Goal: Complete application form: Complete application form

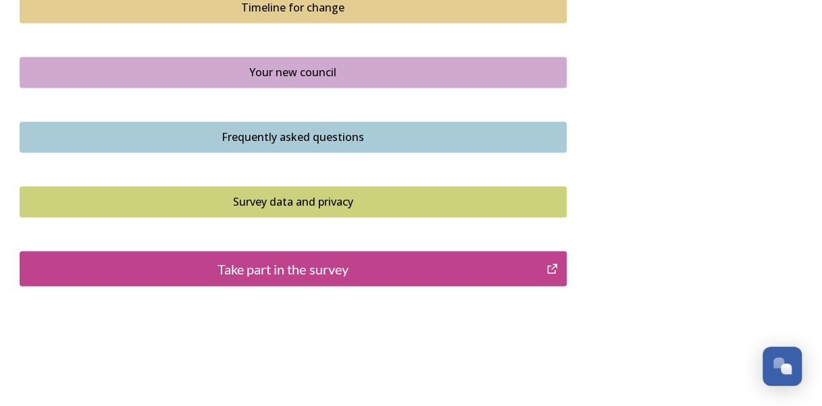
scroll to position [1042, 0]
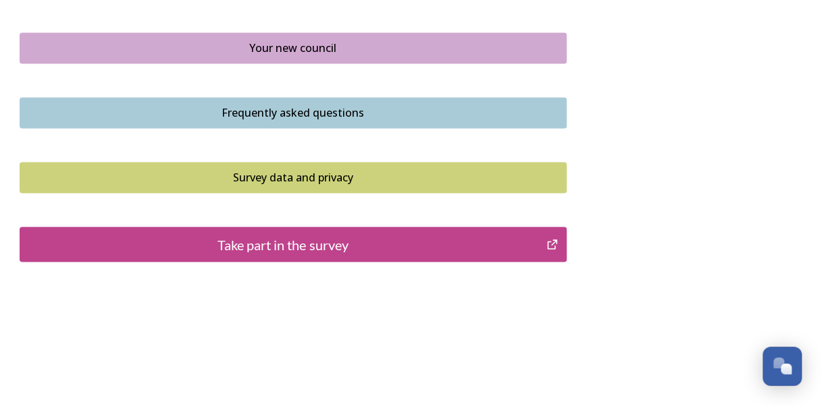
click at [303, 247] on div "Take part in the survey" at bounding box center [283, 244] width 512 height 20
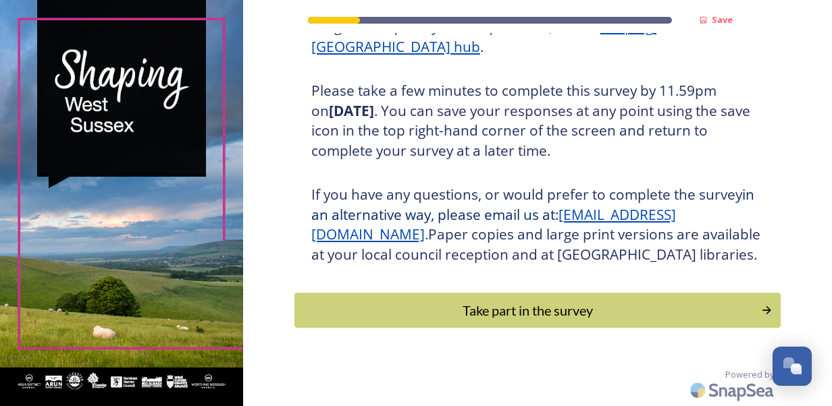
scroll to position [242, 0]
click at [534, 314] on div "Take part in the survey" at bounding box center [527, 310] width 456 height 20
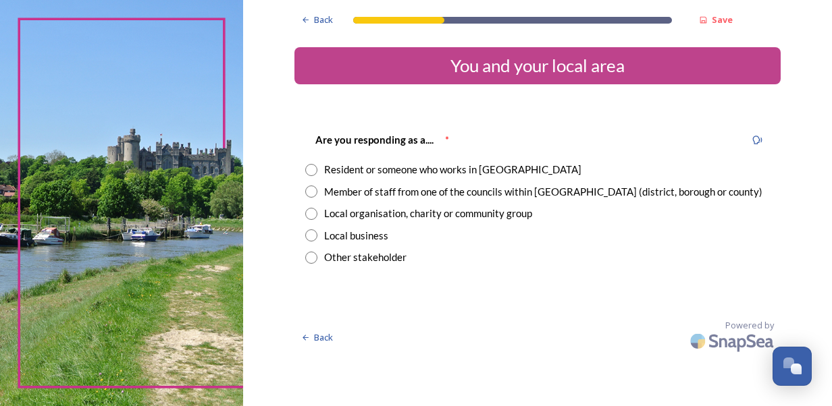
click at [477, 103] on div "Back Save You and your local area Are you responding as a.... * Resident or som…" at bounding box center [537, 178] width 486 height 357
click at [311, 190] on input "radio" at bounding box center [311, 192] width 12 height 12
radio input "true"
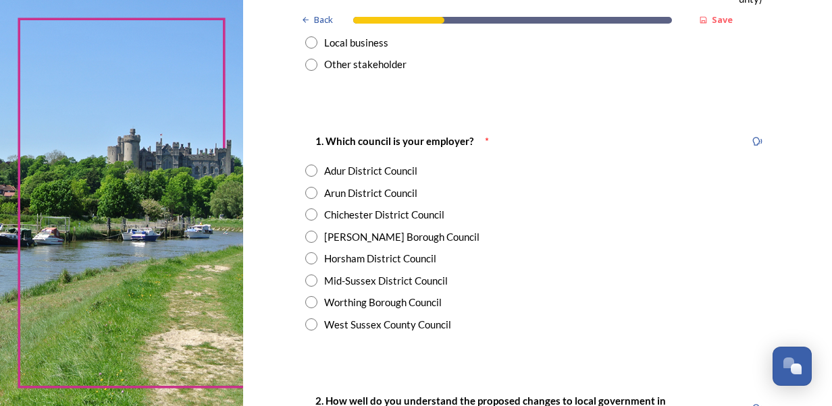
scroll to position [244, 0]
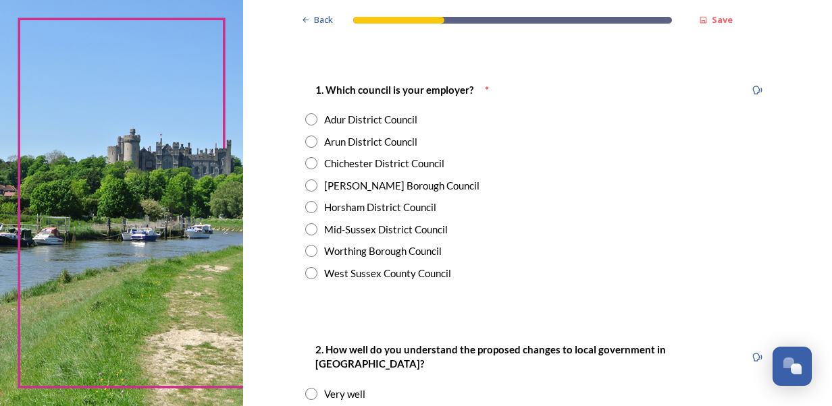
click at [311, 274] on input "radio" at bounding box center [311, 273] width 12 height 12
radio input "true"
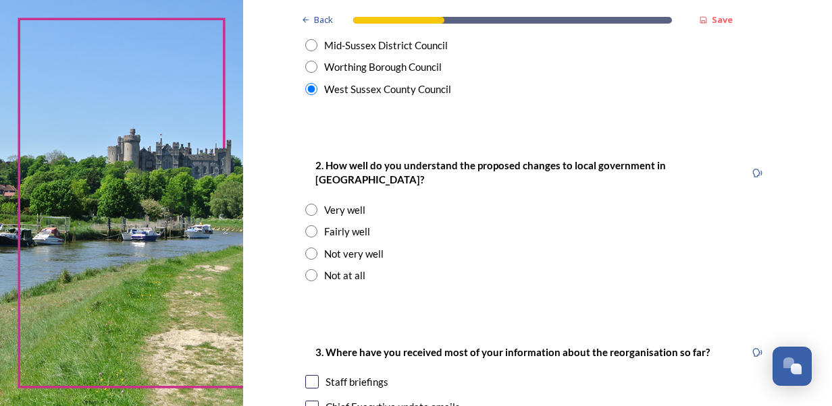
scroll to position [429, 0]
click at [306, 225] on input "radio" at bounding box center [311, 231] width 12 height 12
radio input "true"
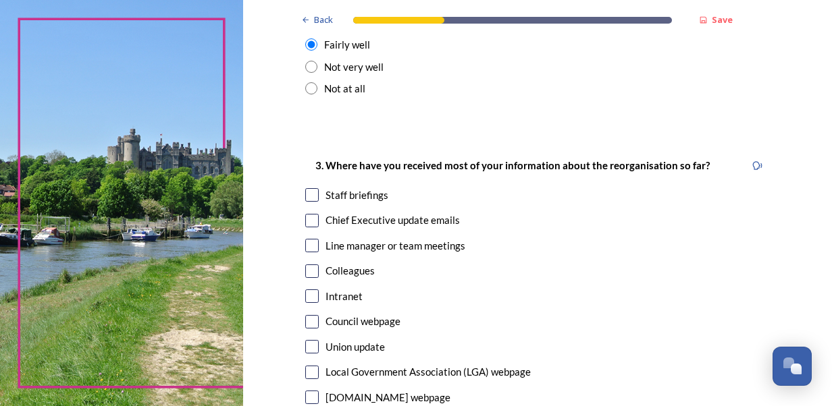
scroll to position [623, 0]
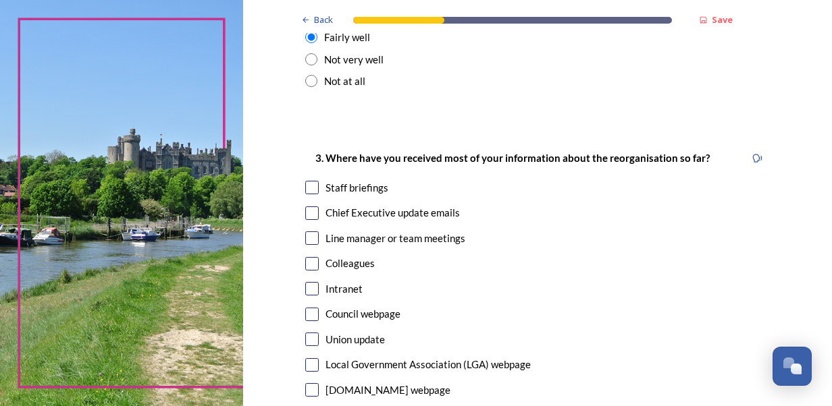
click at [305, 207] on input "checkbox" at bounding box center [312, 214] width 14 height 14
checkbox input "true"
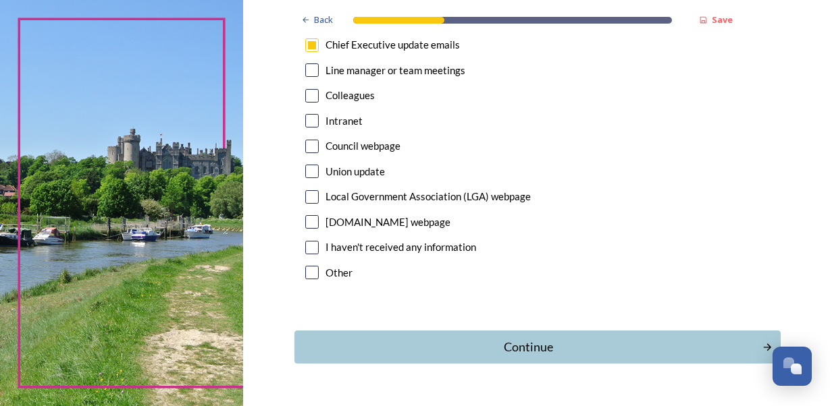
scroll to position [812, 0]
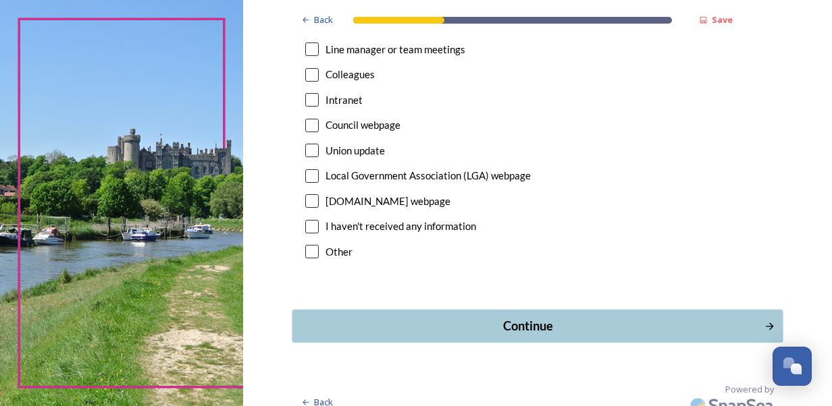
click at [543, 317] on div "Continue" at bounding box center [527, 326] width 457 height 18
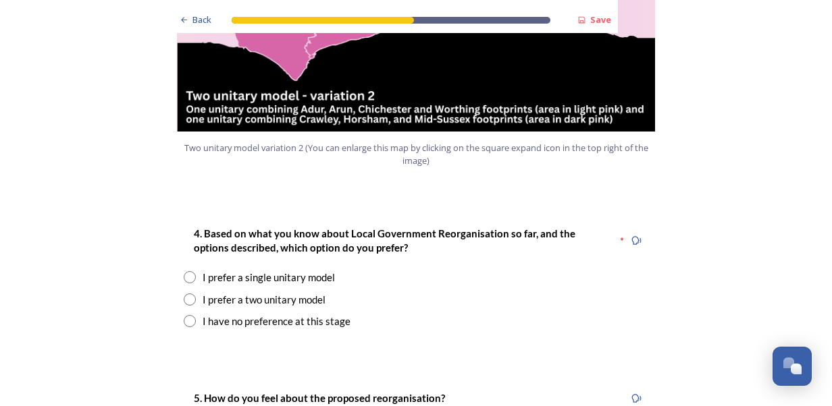
scroll to position [1659, 0]
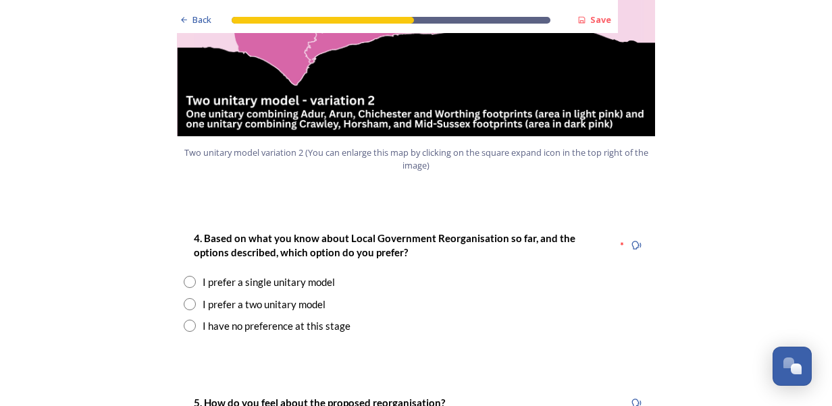
click at [184, 298] on input "radio" at bounding box center [190, 304] width 12 height 12
radio input "true"
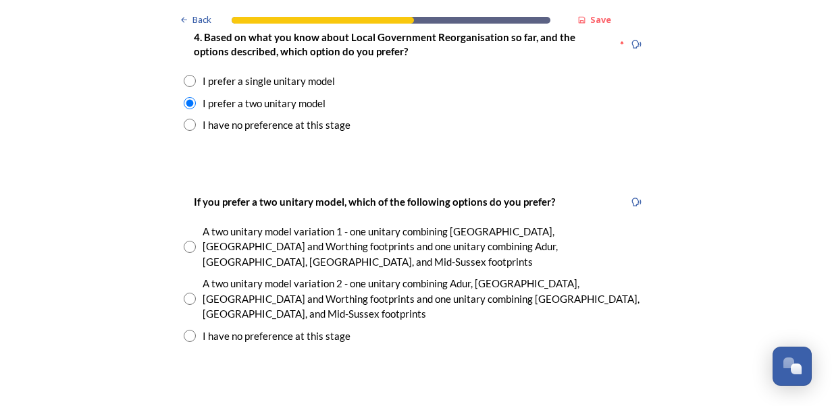
scroll to position [1865, 0]
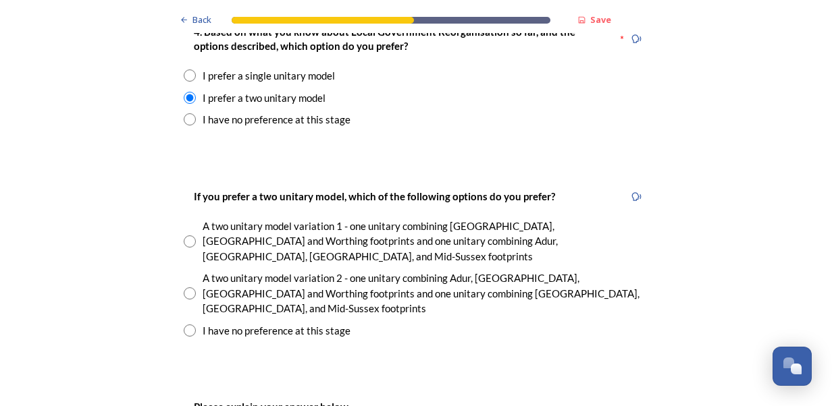
click at [186, 288] on input "radio" at bounding box center [190, 294] width 12 height 12
radio input "true"
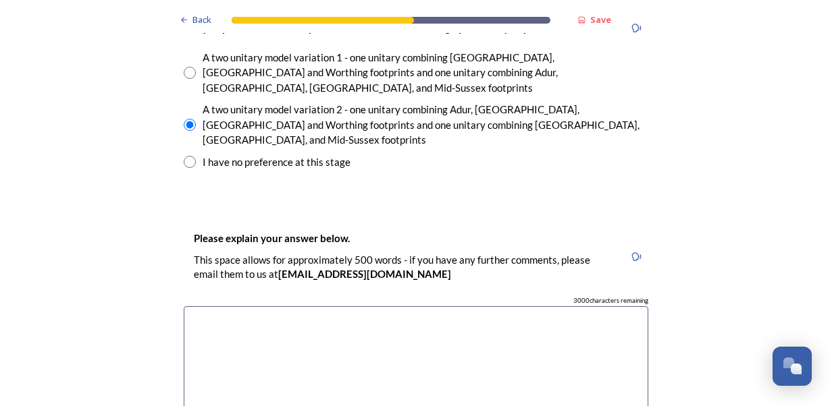
scroll to position [2039, 0]
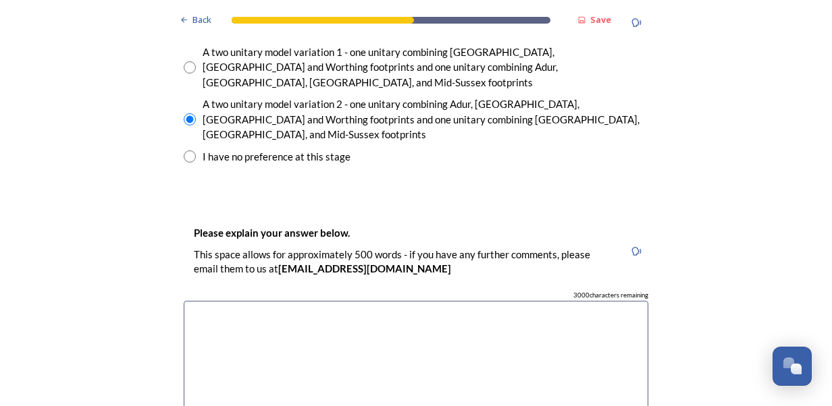
click at [207, 301] on textarea at bounding box center [416, 377] width 464 height 152
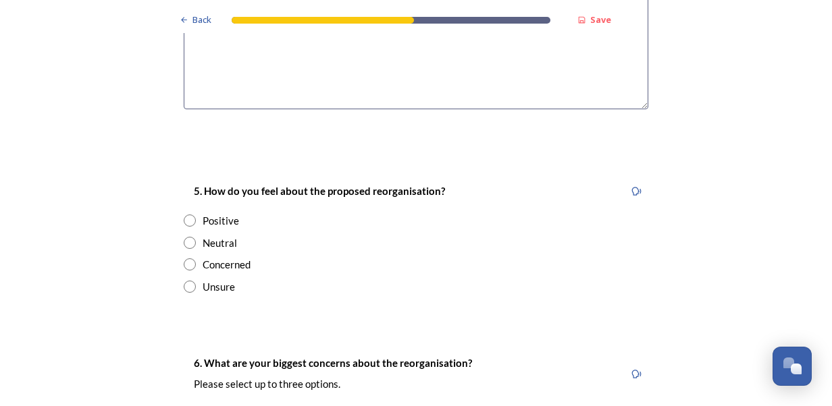
scroll to position [2366, 0]
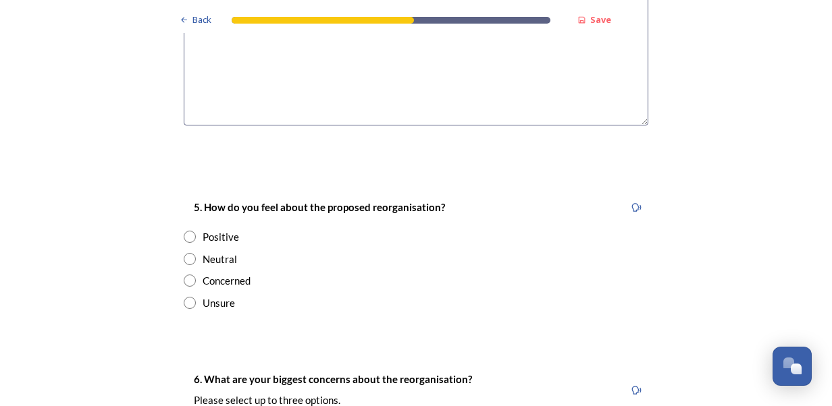
type textarea "Variation 2 fits the geography and the historical connections between the areas"
click at [185, 231] on input "radio" at bounding box center [190, 237] width 12 height 12
radio input "true"
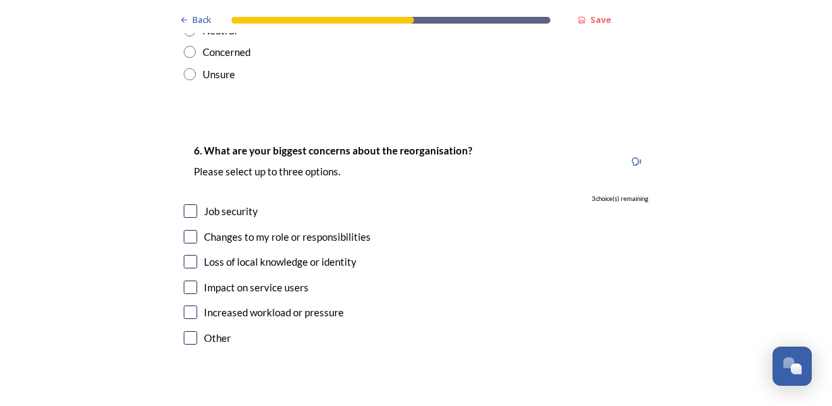
scroll to position [2606, 0]
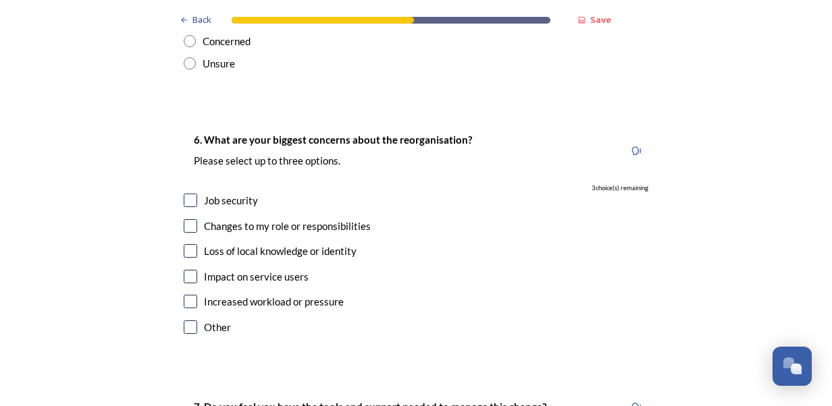
click at [184, 194] on input "checkbox" at bounding box center [191, 201] width 14 height 14
checkbox input "true"
click at [186, 219] on input "checkbox" at bounding box center [191, 226] width 14 height 14
checkbox input "true"
click at [184, 270] on input "checkbox" at bounding box center [191, 277] width 14 height 14
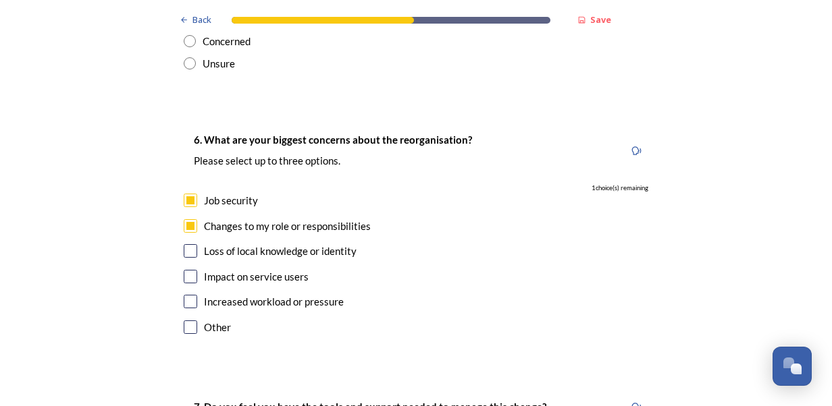
checkbox input "true"
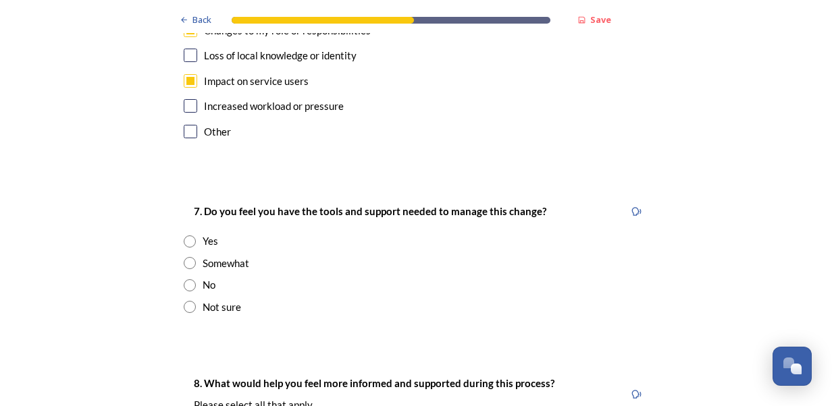
scroll to position [2855, 0]
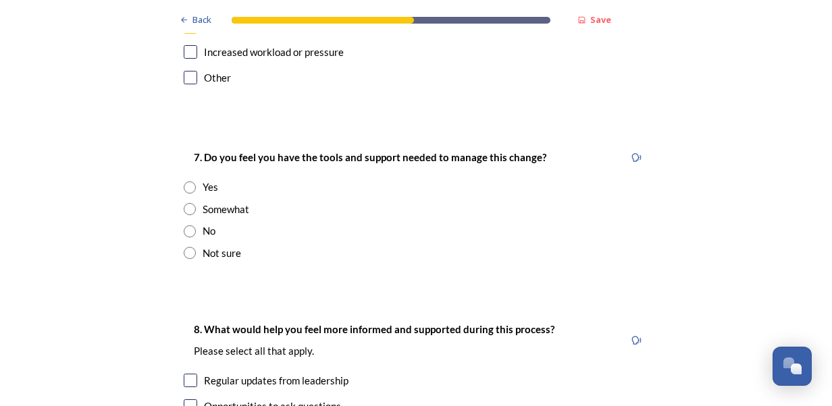
click at [184, 203] on input "radio" at bounding box center [190, 209] width 12 height 12
radio input "true"
click at [186, 374] on input "checkbox" at bounding box center [191, 381] width 14 height 14
checkbox input "true"
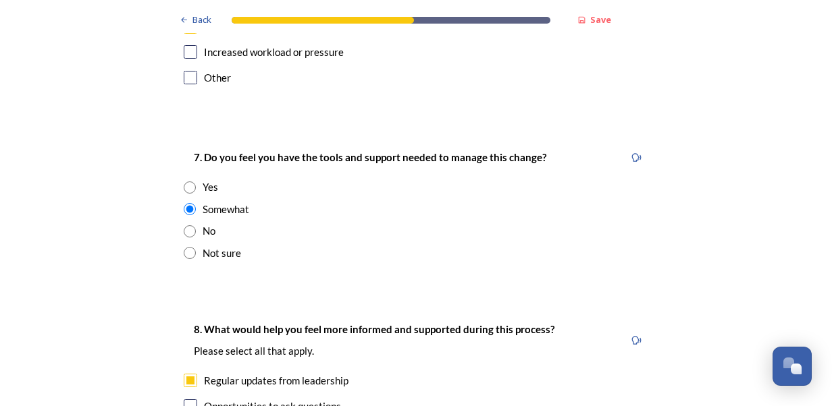
checkbox input "true"
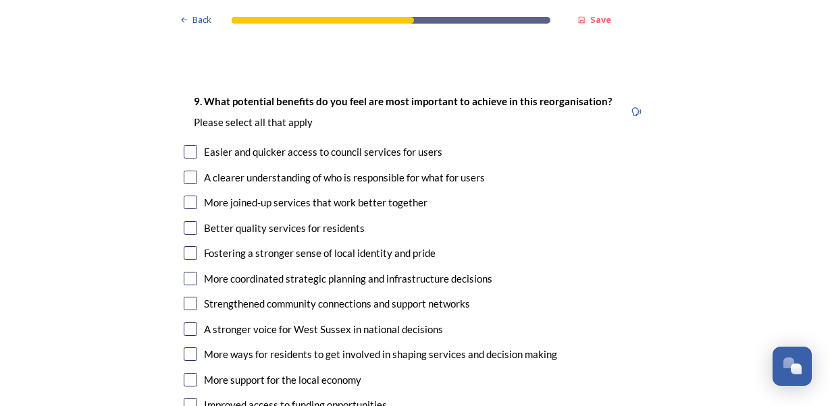
scroll to position [3356, 0]
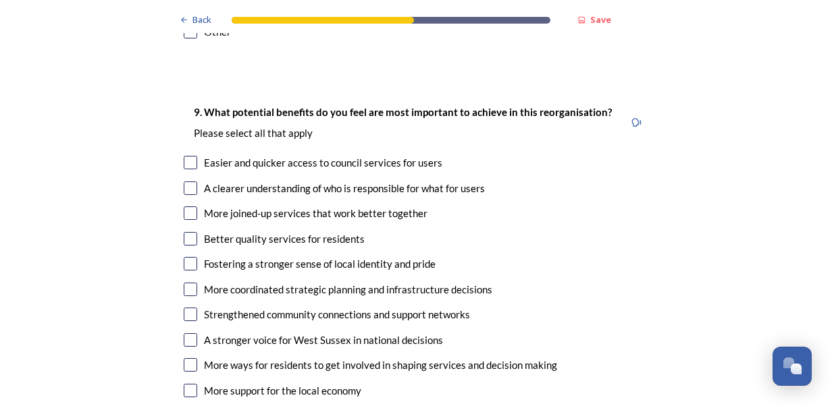
click at [184, 156] on input "checkbox" at bounding box center [191, 163] width 14 height 14
checkbox input "true"
click at [196, 181] on div "A clearer understanding of who is responsible for what for users" at bounding box center [416, 189] width 464 height 16
click at [190, 182] on input "checkbox" at bounding box center [191, 189] width 14 height 14
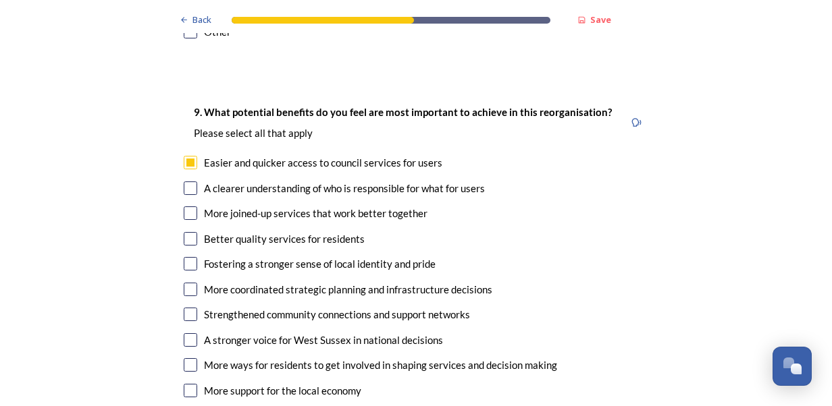
checkbox input "true"
click at [192, 206] on div "More joined-up services that work better together" at bounding box center [416, 214] width 464 height 16
checkbox input "true"
click at [186, 232] on input "checkbox" at bounding box center [191, 239] width 14 height 14
checkbox input "true"
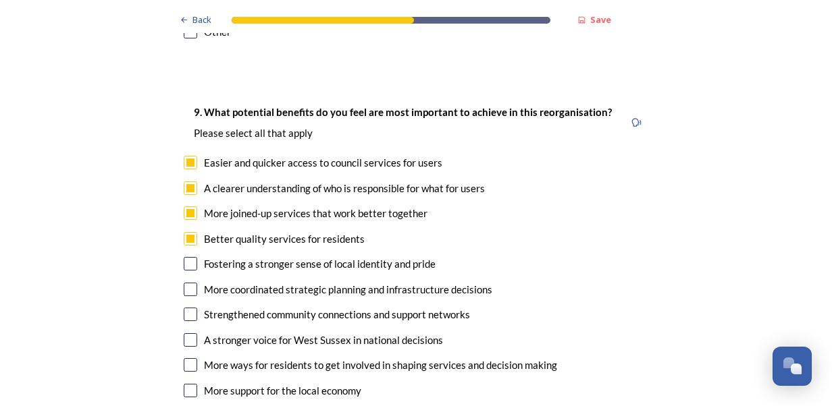
click at [184, 333] on input "checkbox" at bounding box center [191, 340] width 14 height 14
checkbox input "true"
click at [189, 384] on input "checkbox" at bounding box center [191, 391] width 14 height 14
checkbox input "true"
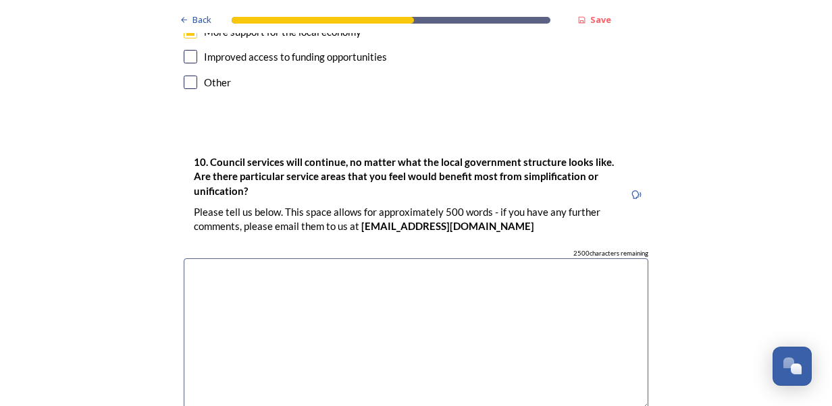
scroll to position [3710, 0]
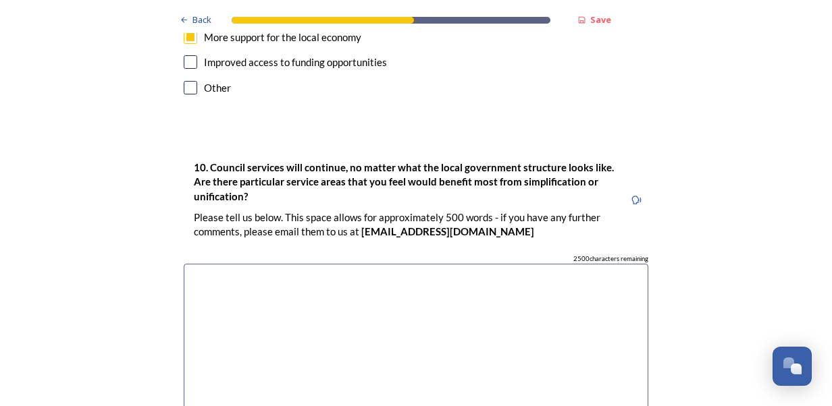
click at [216, 264] on textarea at bounding box center [416, 340] width 464 height 152
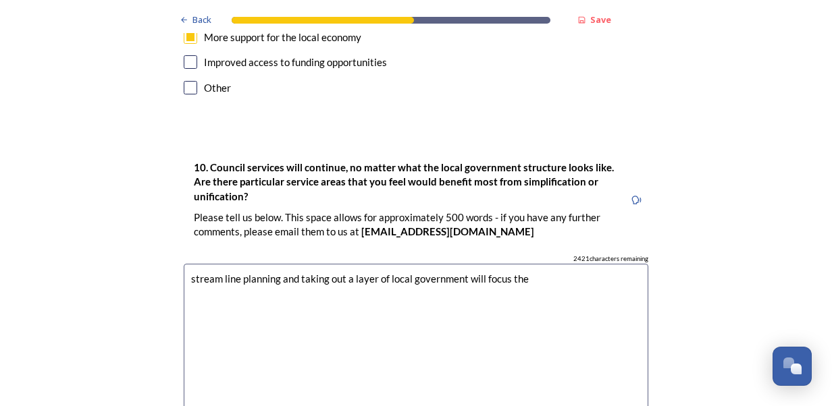
drag, startPoint x: 291, startPoint y: 211, endPoint x: 275, endPoint y: 209, distance: 15.6
click at [275, 264] on textarea "stream line planning and taking out a layer of local government will focus the" at bounding box center [416, 340] width 464 height 152
click at [513, 264] on textarea "stream line planning , taking out a layer of local government will focus the" at bounding box center [416, 340] width 464 height 152
drag, startPoint x: 281, startPoint y: 209, endPoint x: 189, endPoint y: 211, distance: 91.8
click at [189, 264] on textarea "stream line planning , taking out a layer of local government will focus greater" at bounding box center [416, 340] width 464 height 152
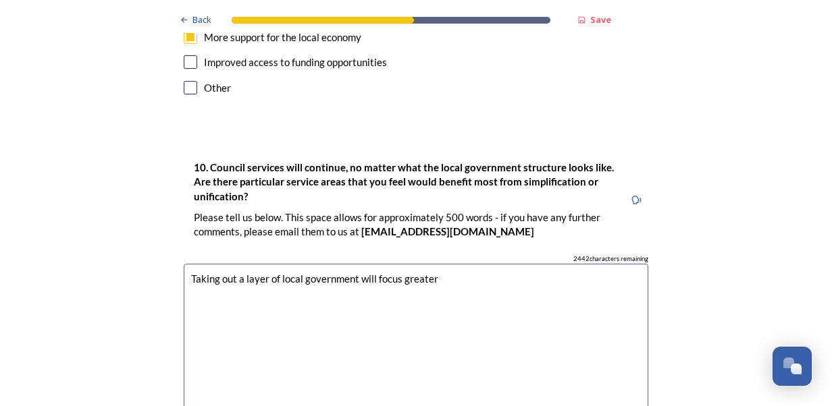
click at [441, 264] on textarea "Taking out a layer of local government will focus greater" at bounding box center [416, 340] width 464 height 152
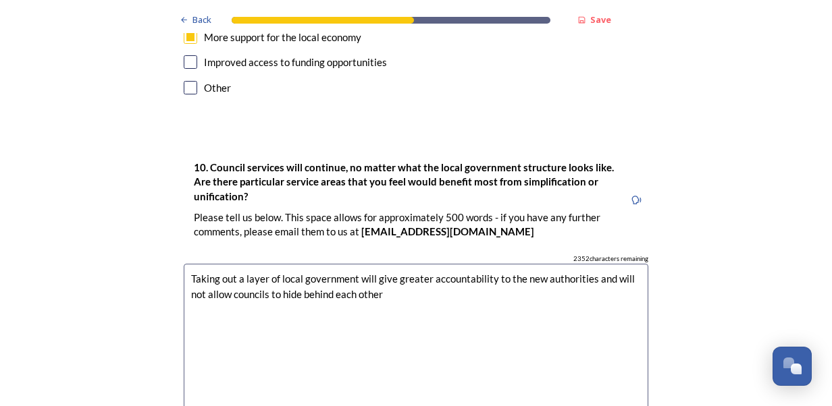
click at [389, 264] on textarea "Taking out a layer of local government will give greater accountability to the …" at bounding box center [416, 340] width 464 height 152
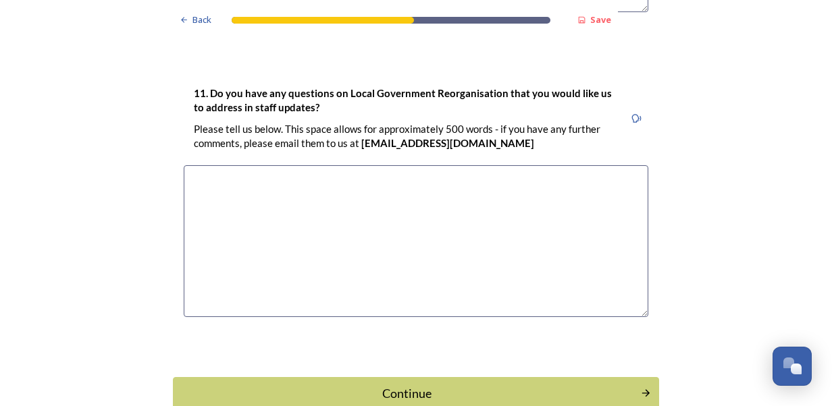
scroll to position [4124, 0]
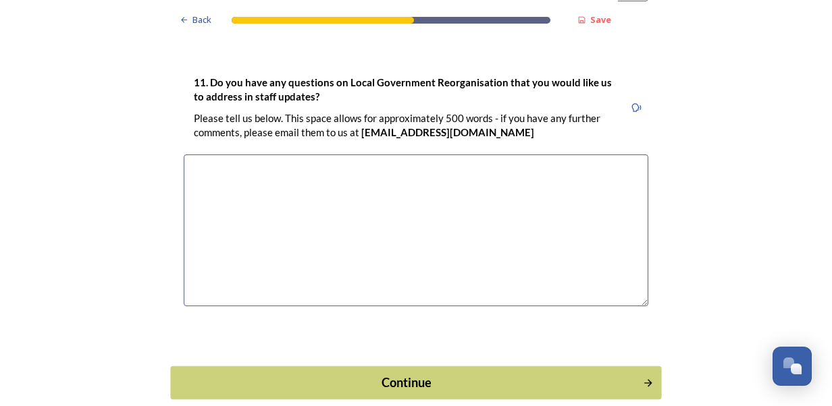
type textarea "Taking out a layer of local government will give greater accountability to the …"
click at [344, 373] on div "Continue" at bounding box center [406, 382] width 457 height 18
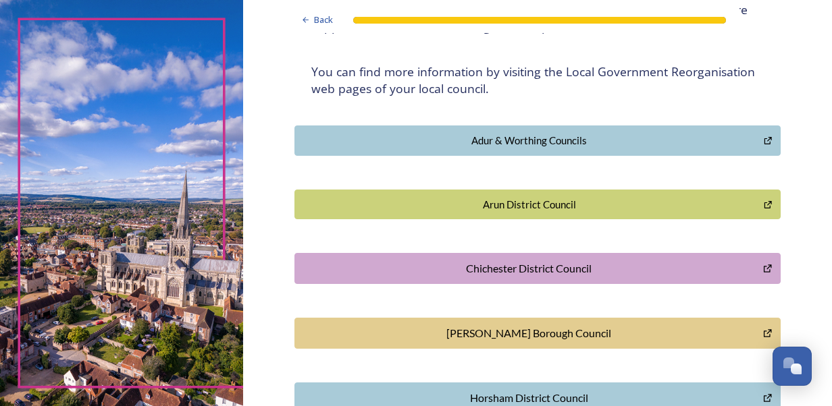
scroll to position [0, 0]
